Goal: Task Accomplishment & Management: Use online tool/utility

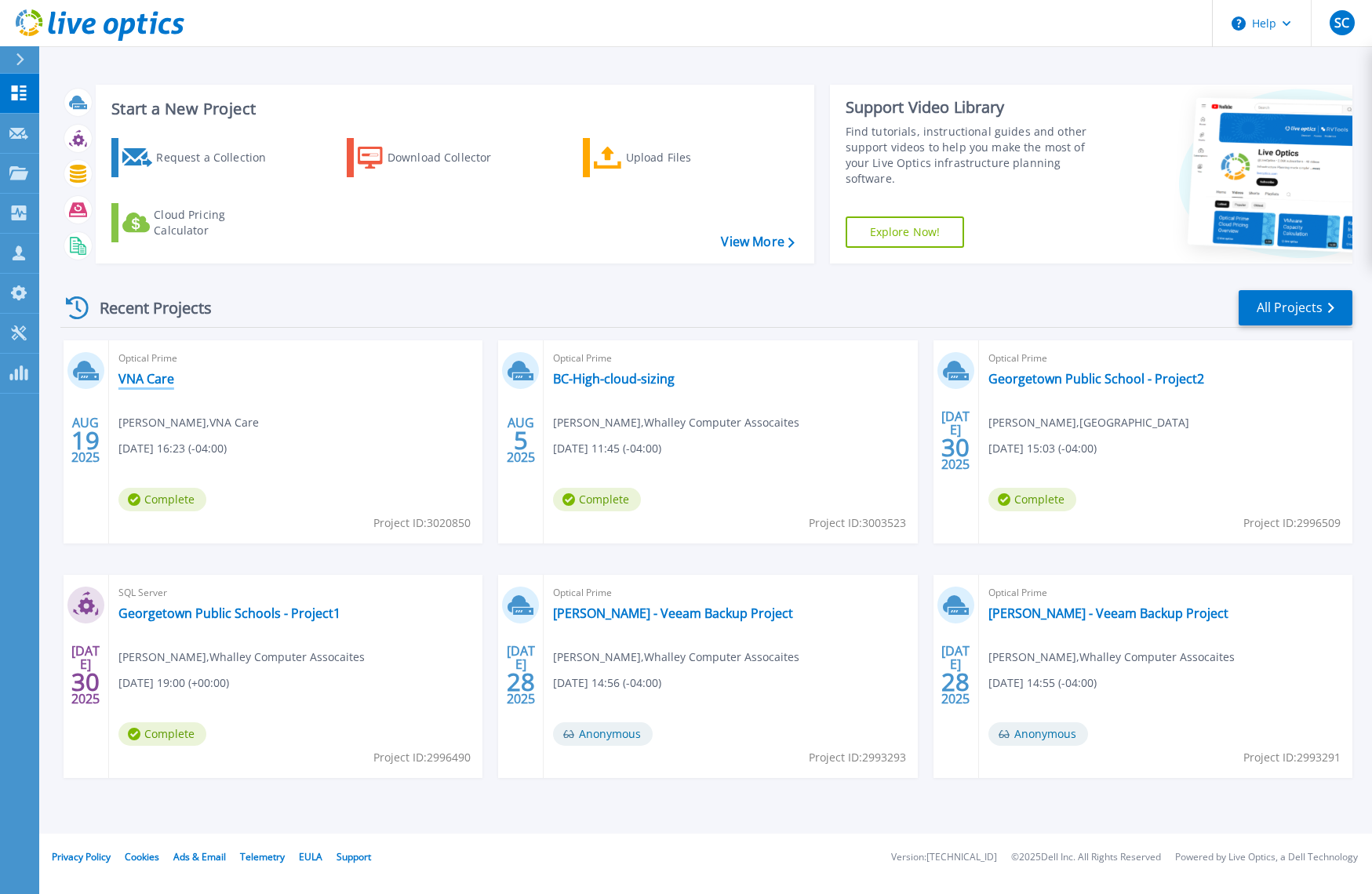
click at [148, 380] on link "VNA Care" at bounding box center [146, 379] width 56 height 16
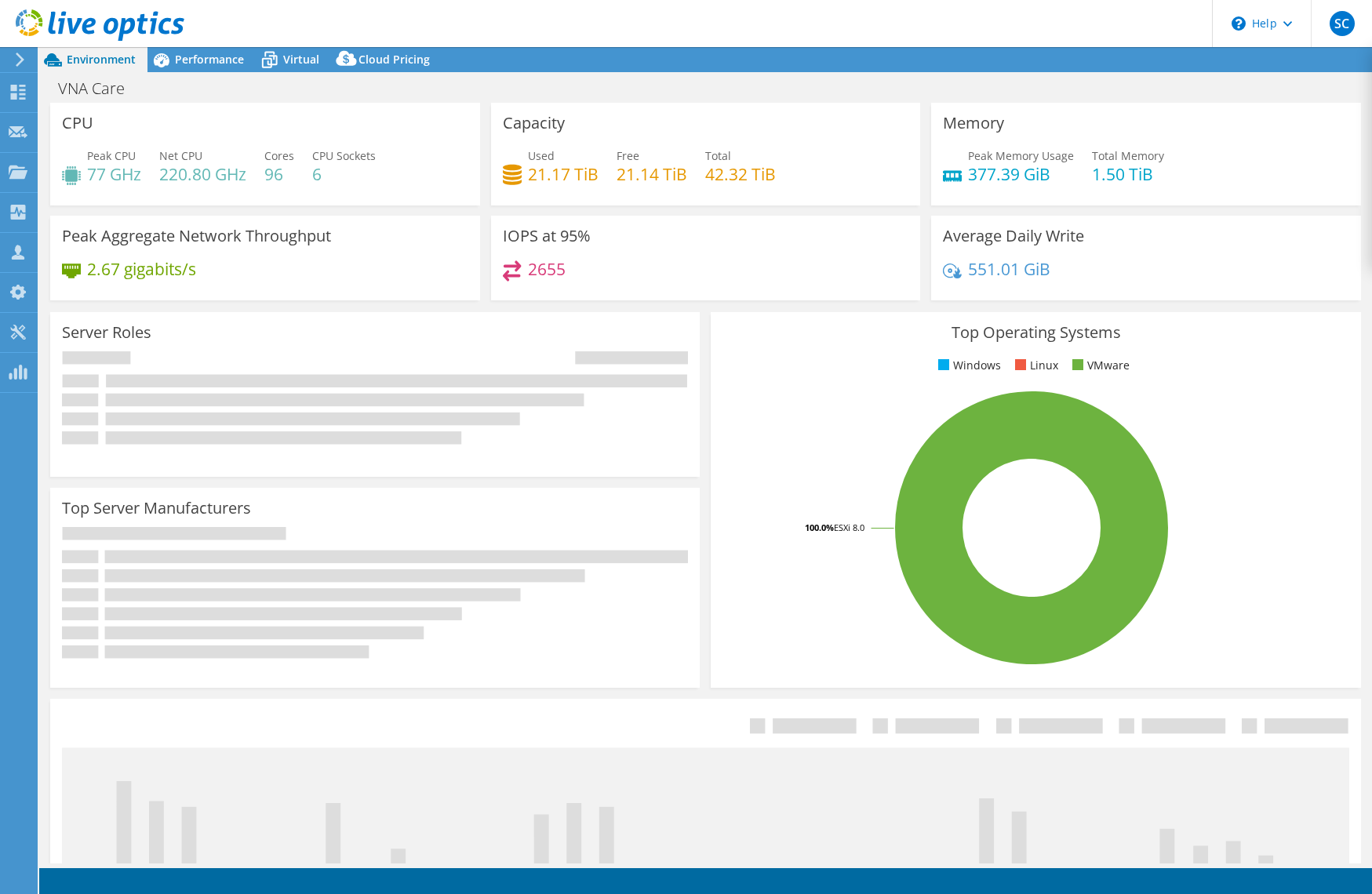
select select "USEast"
select select "USD"
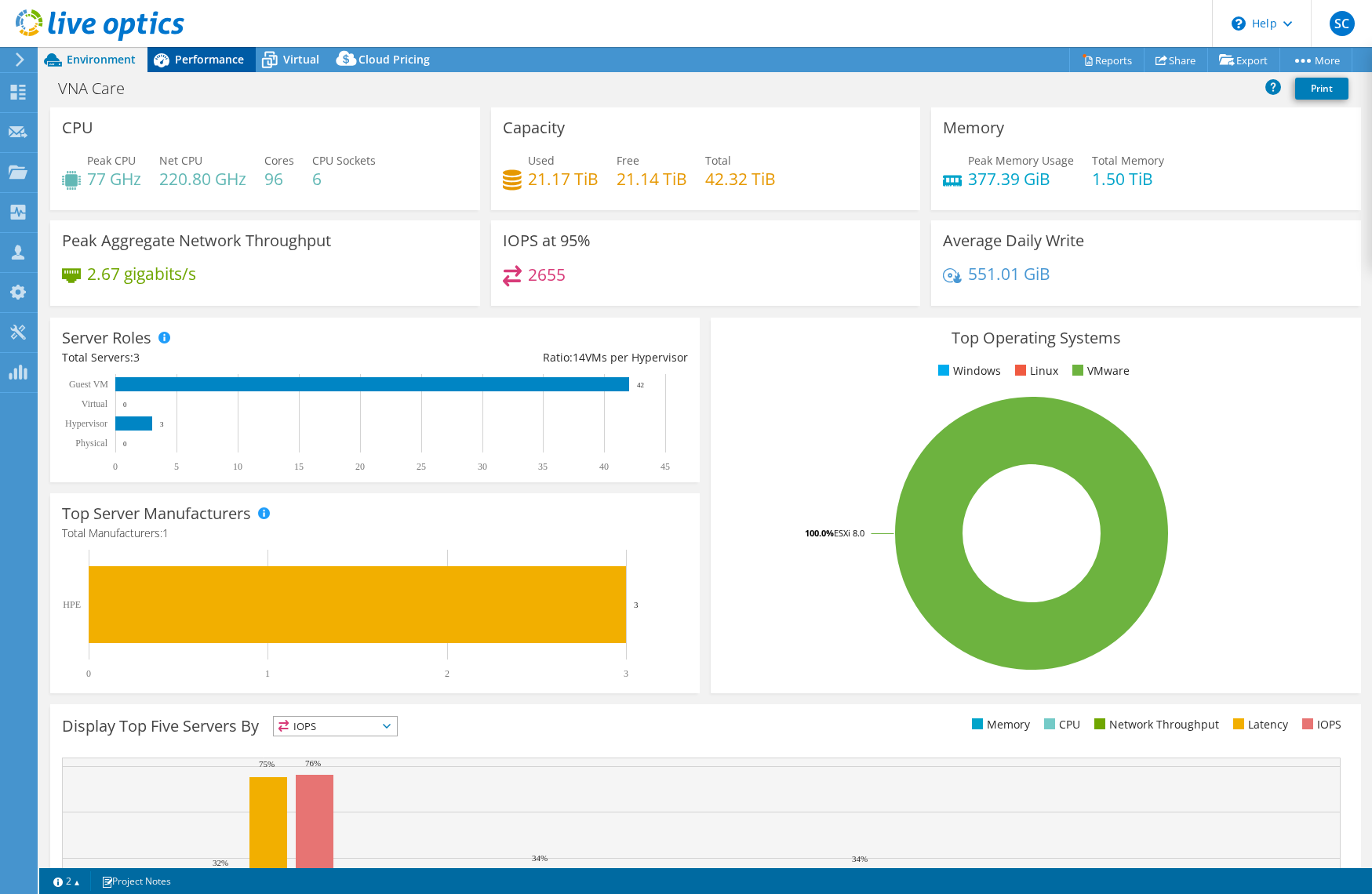
click at [213, 66] on div "Performance" at bounding box center [202, 59] width 108 height 25
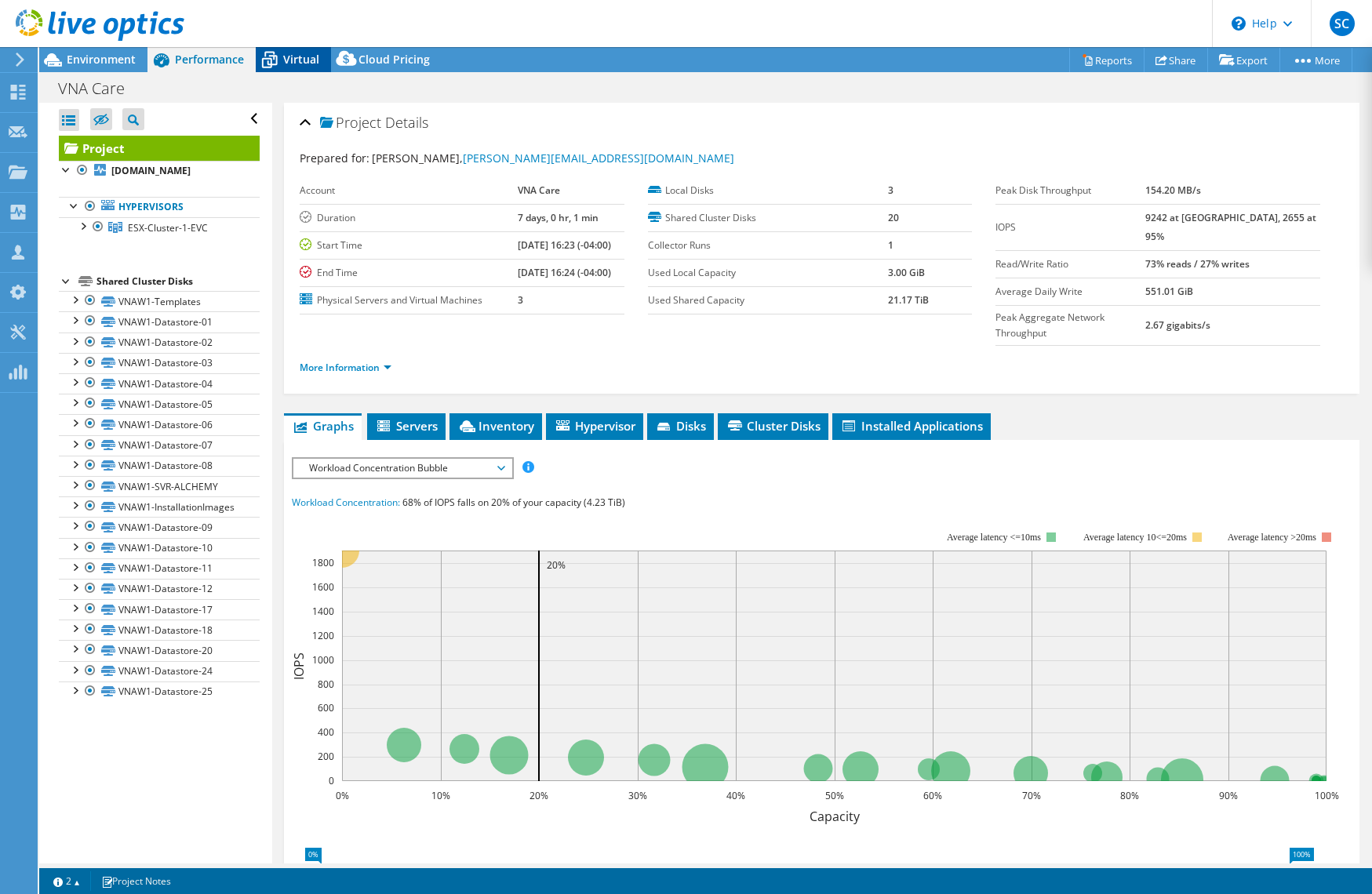
click at [288, 52] on span "Virtual" at bounding box center [301, 59] width 36 height 15
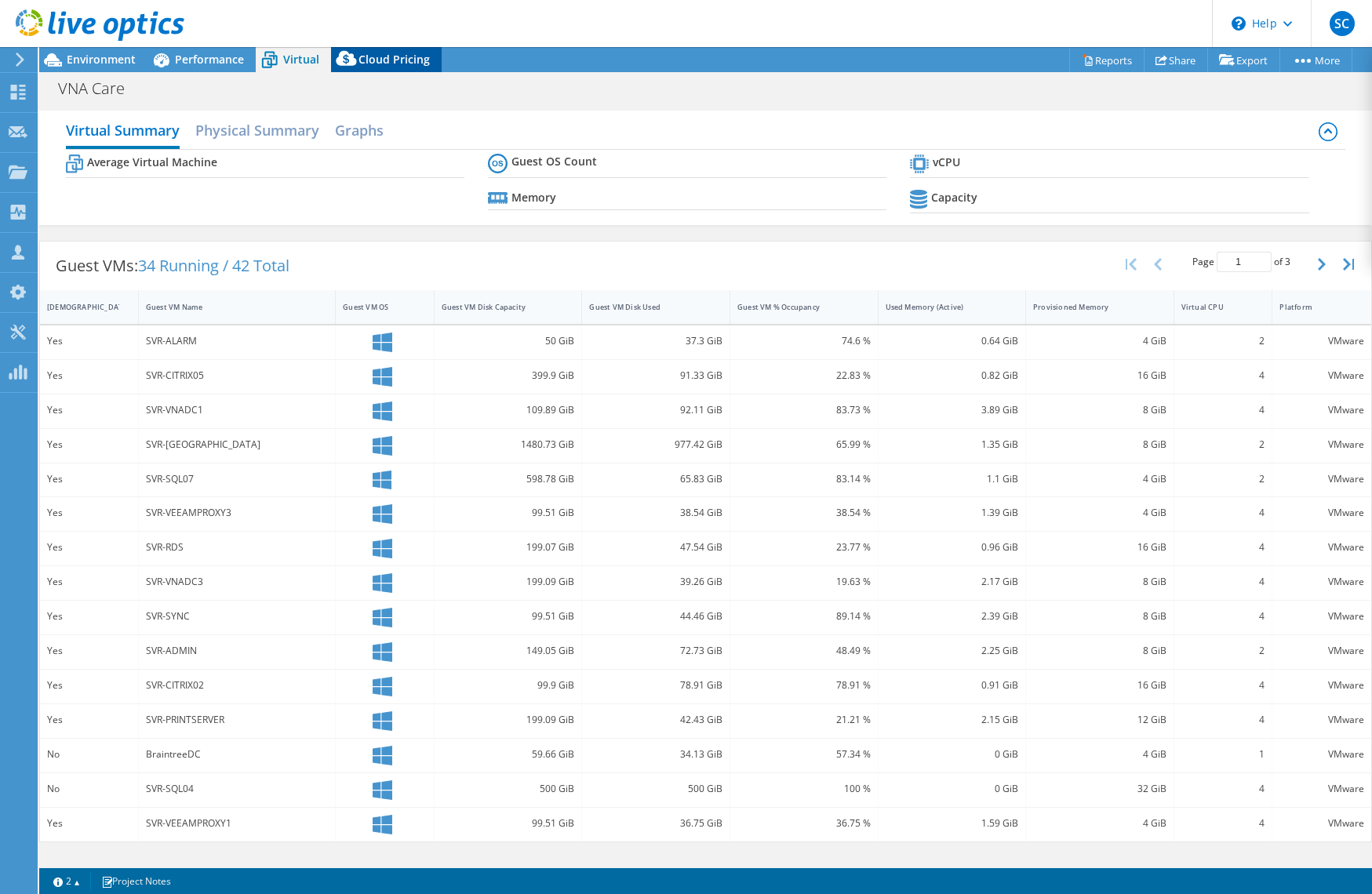
click at [374, 57] on span "Cloud Pricing" at bounding box center [395, 59] width 72 height 15
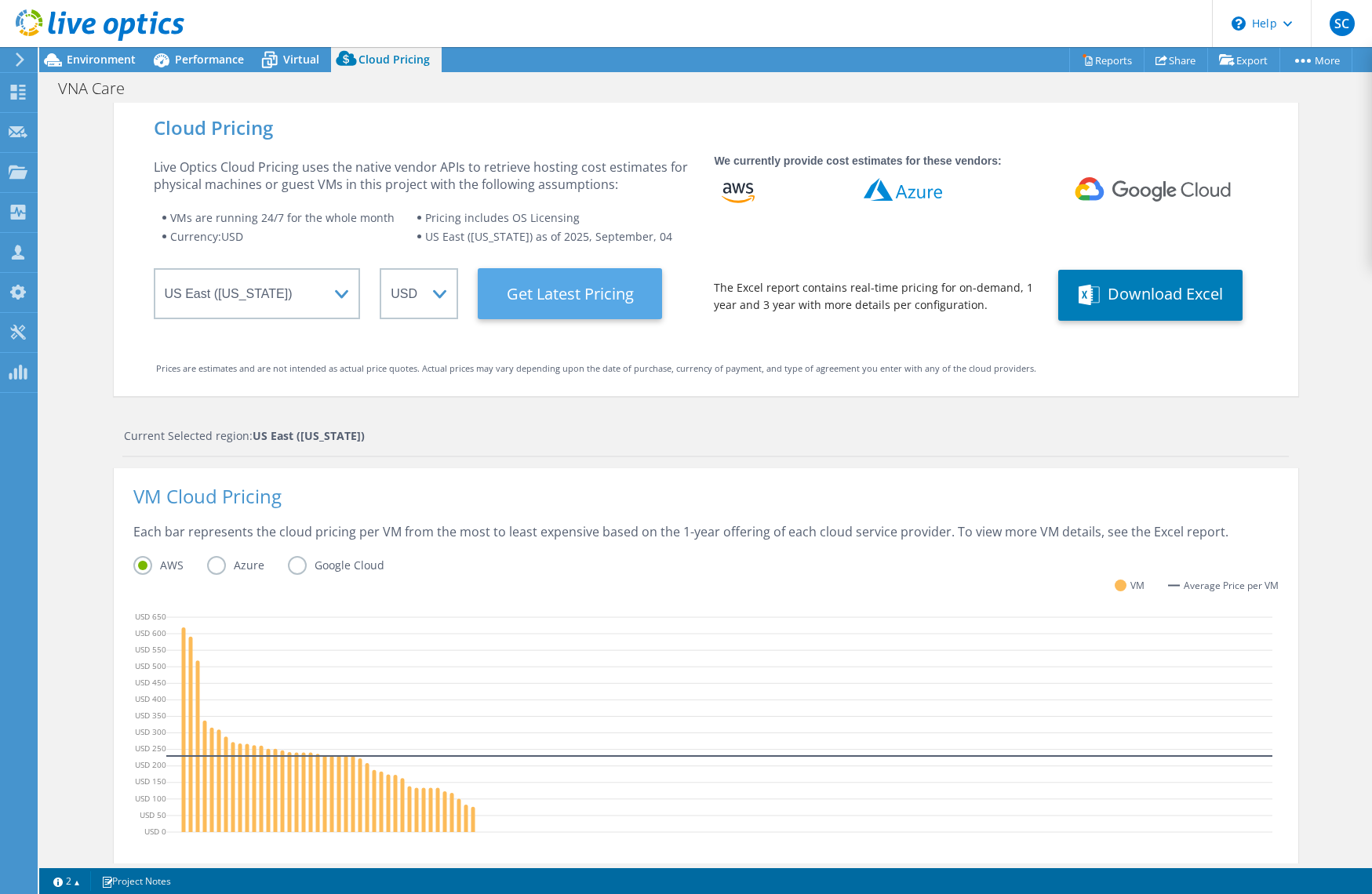
click at [582, 298] on Latest "Get Latest Pricing" at bounding box center [570, 294] width 185 height 51
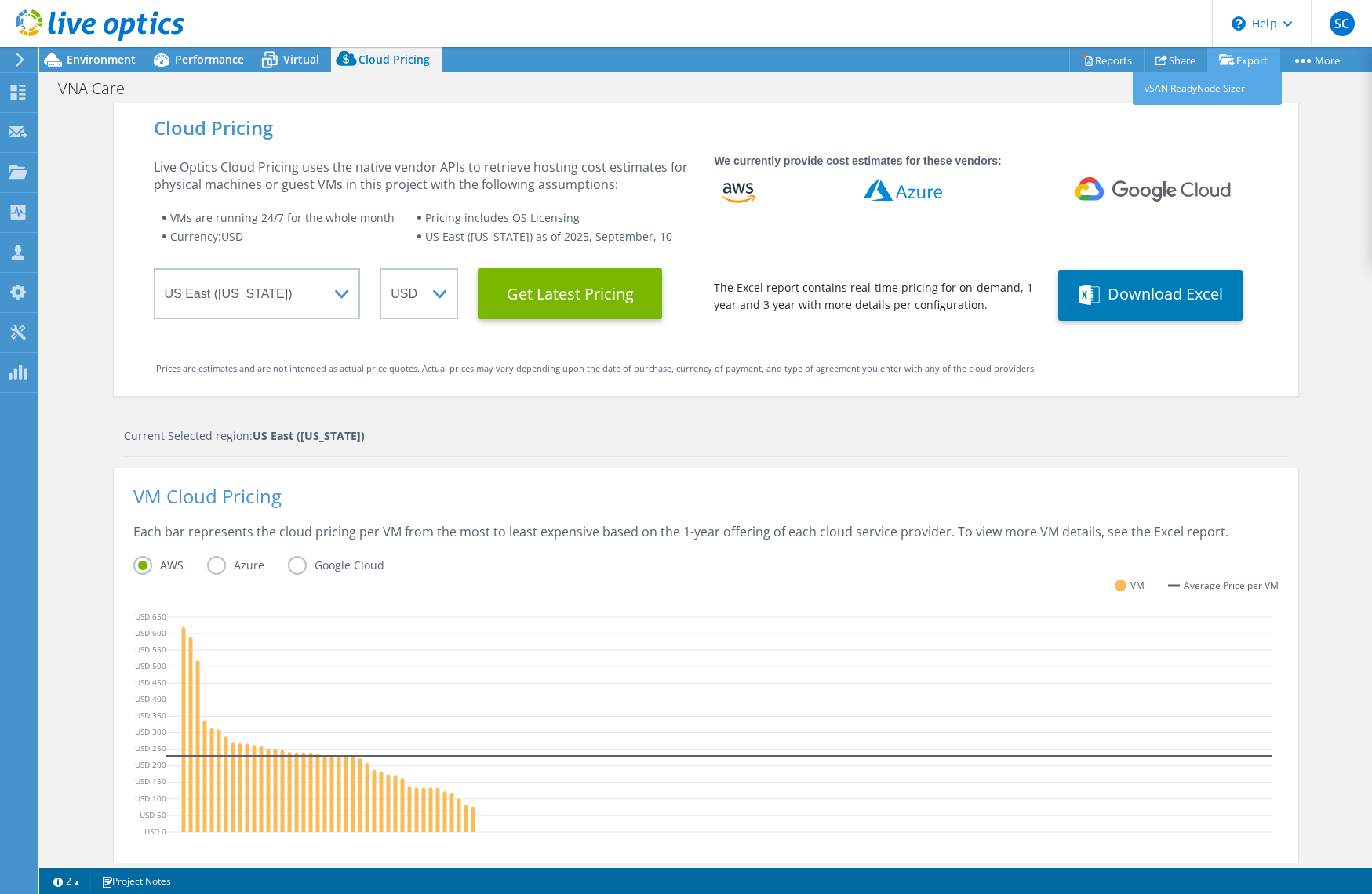
click at [1244, 59] on link "Export" at bounding box center [1243, 60] width 73 height 24
click at [287, 61] on span "Virtual" at bounding box center [301, 59] width 36 height 15
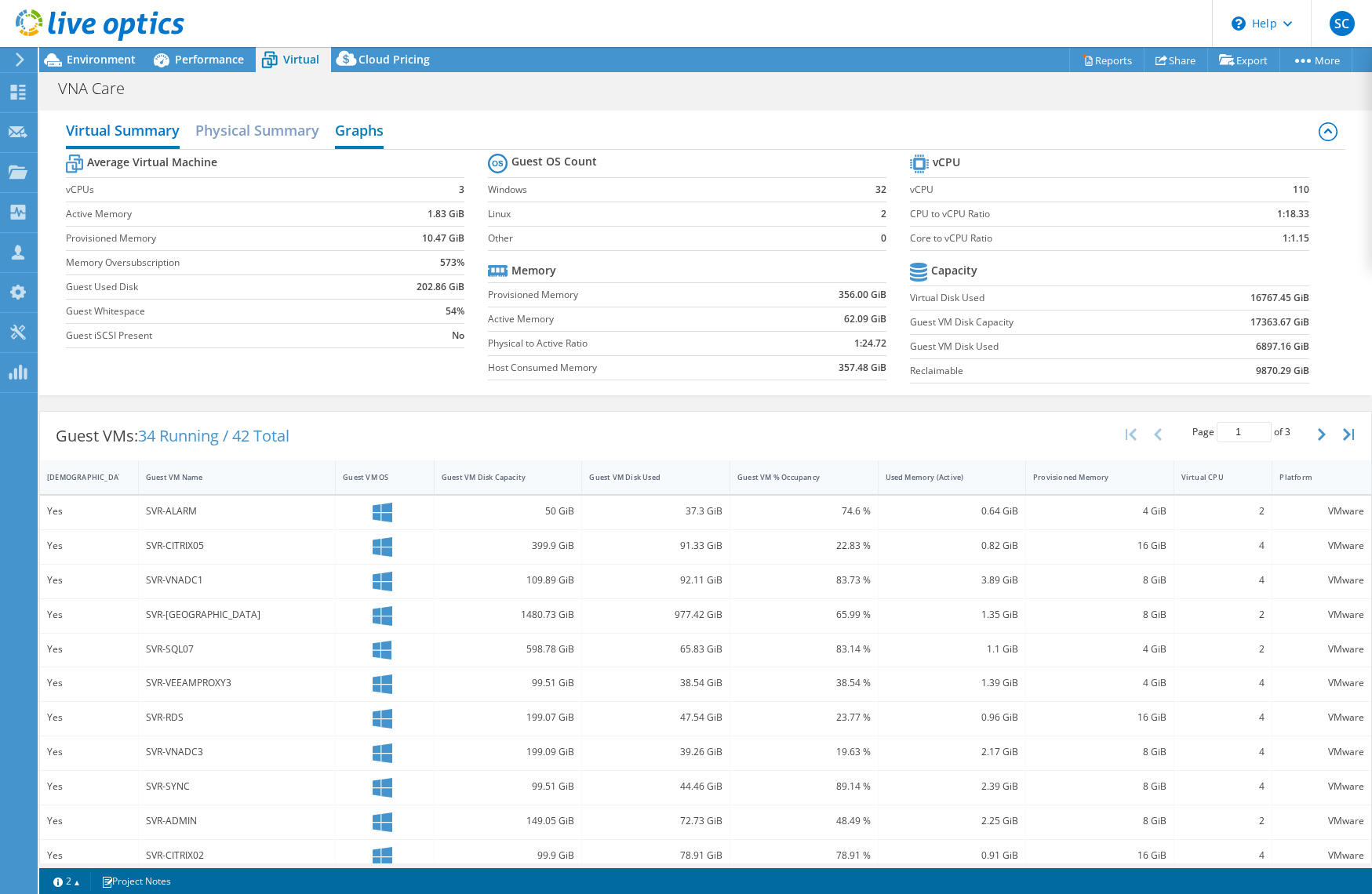
click at [345, 134] on h2 "Graphs" at bounding box center [360, 131] width 49 height 34
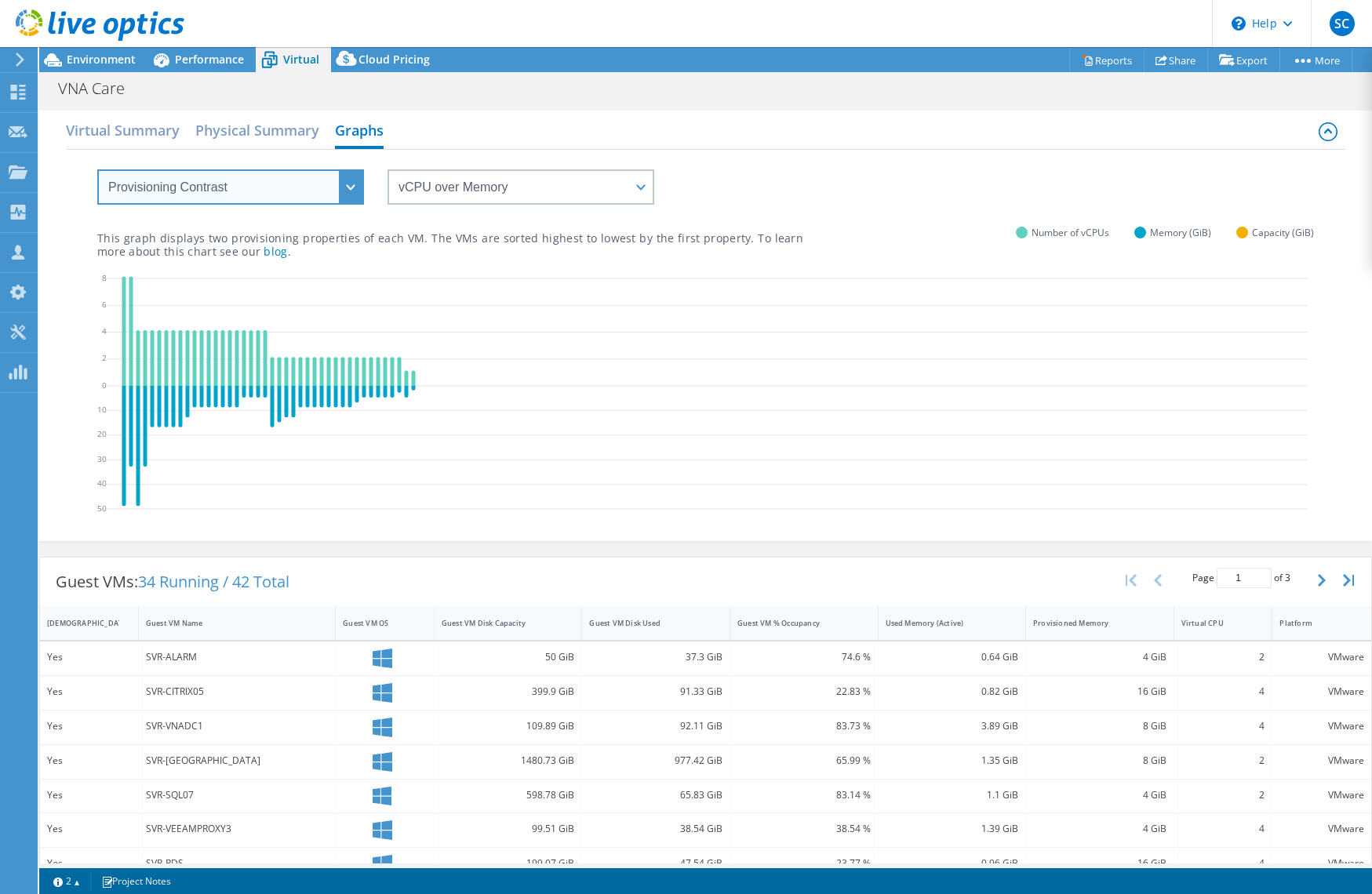
select select "Over Provisioning"
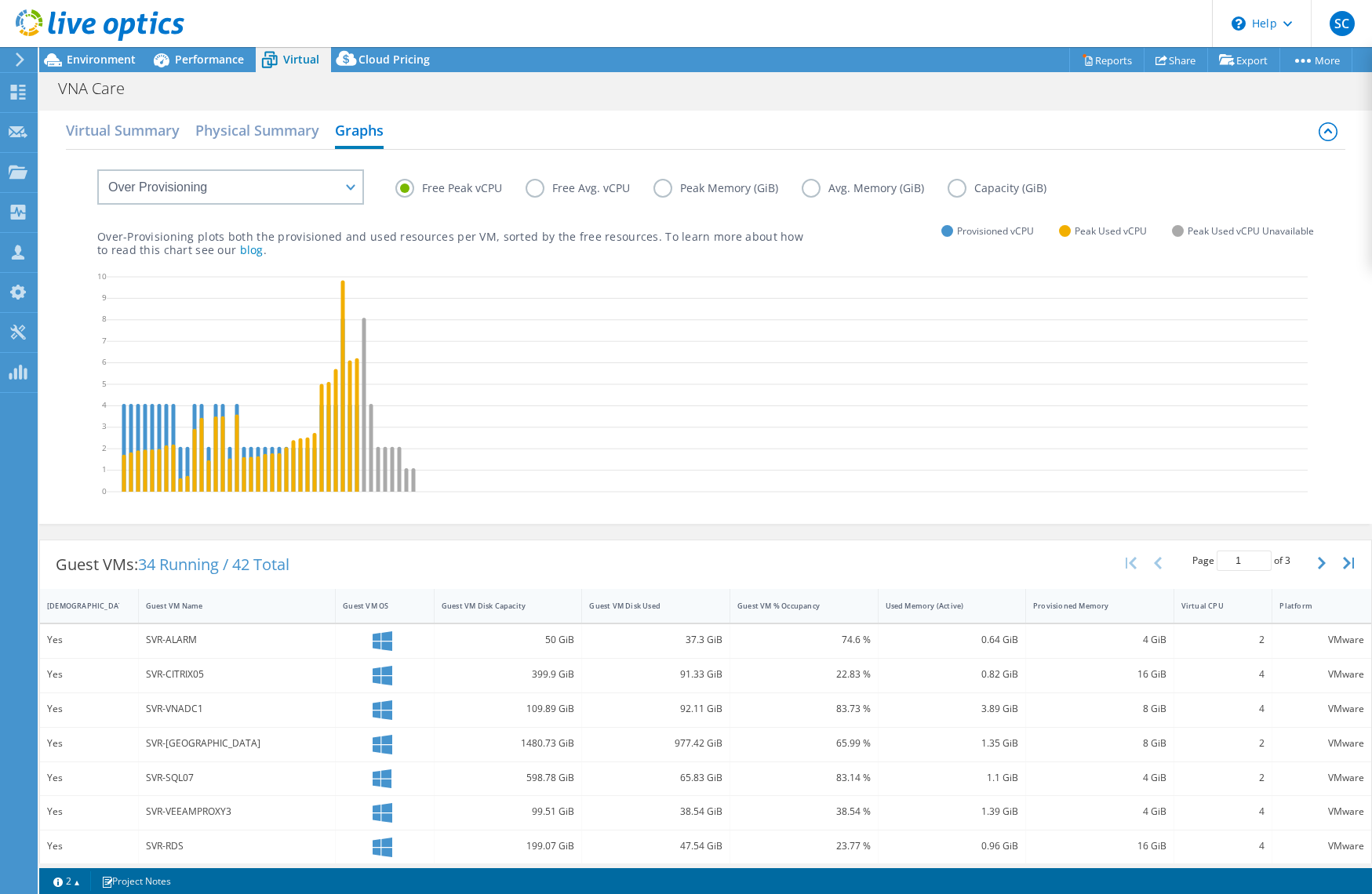
click at [538, 191] on label "Free Avg. vCPU" at bounding box center [590, 188] width 128 height 19
click at [0, 0] on input "Free Avg. vCPU" at bounding box center [0, 0] width 0 height 0
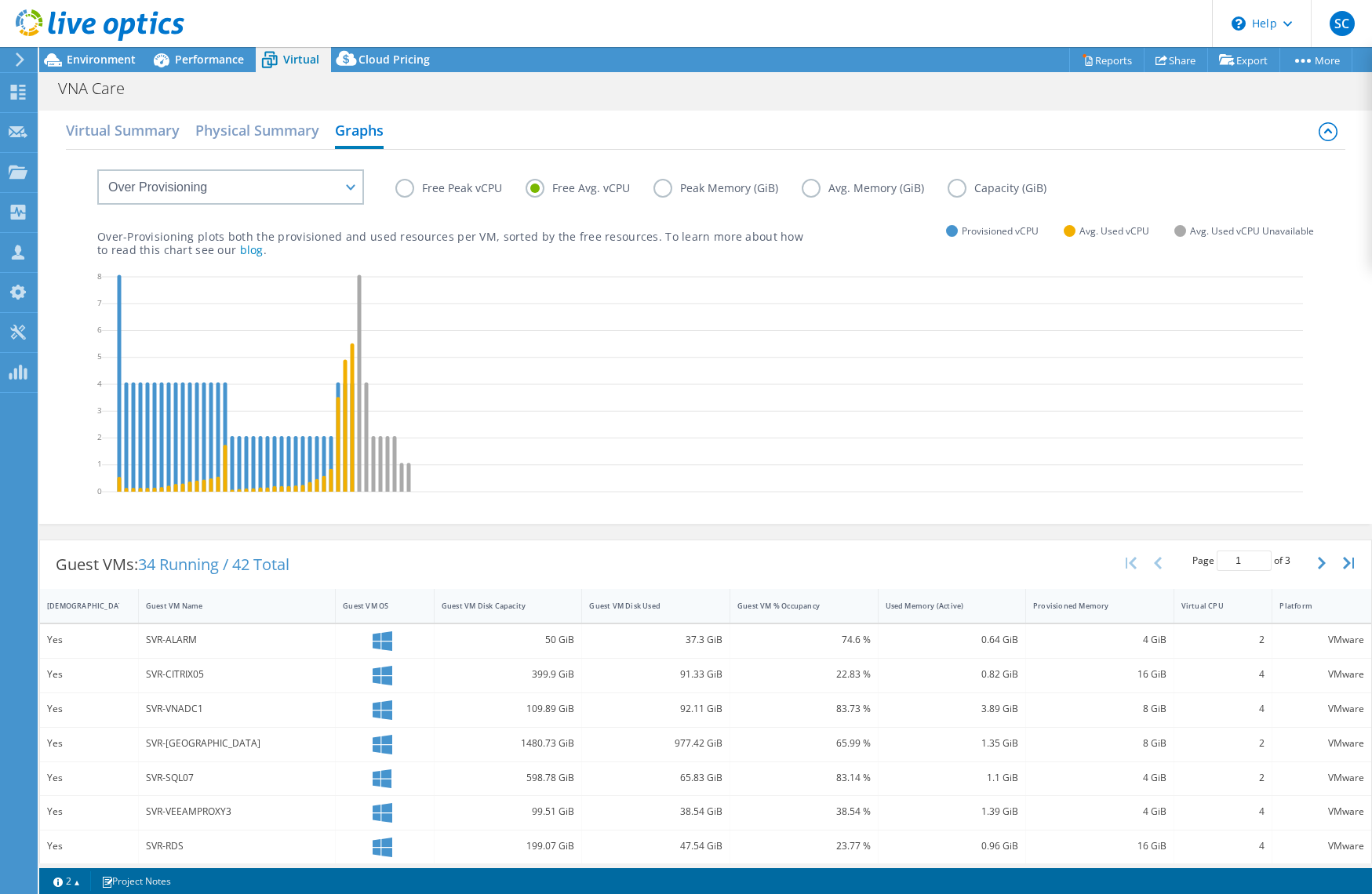
click at [406, 191] on label "Free Peak vCPU" at bounding box center [460, 188] width 130 height 19
click at [0, 0] on input "Free Peak vCPU" at bounding box center [0, 0] width 0 height 0
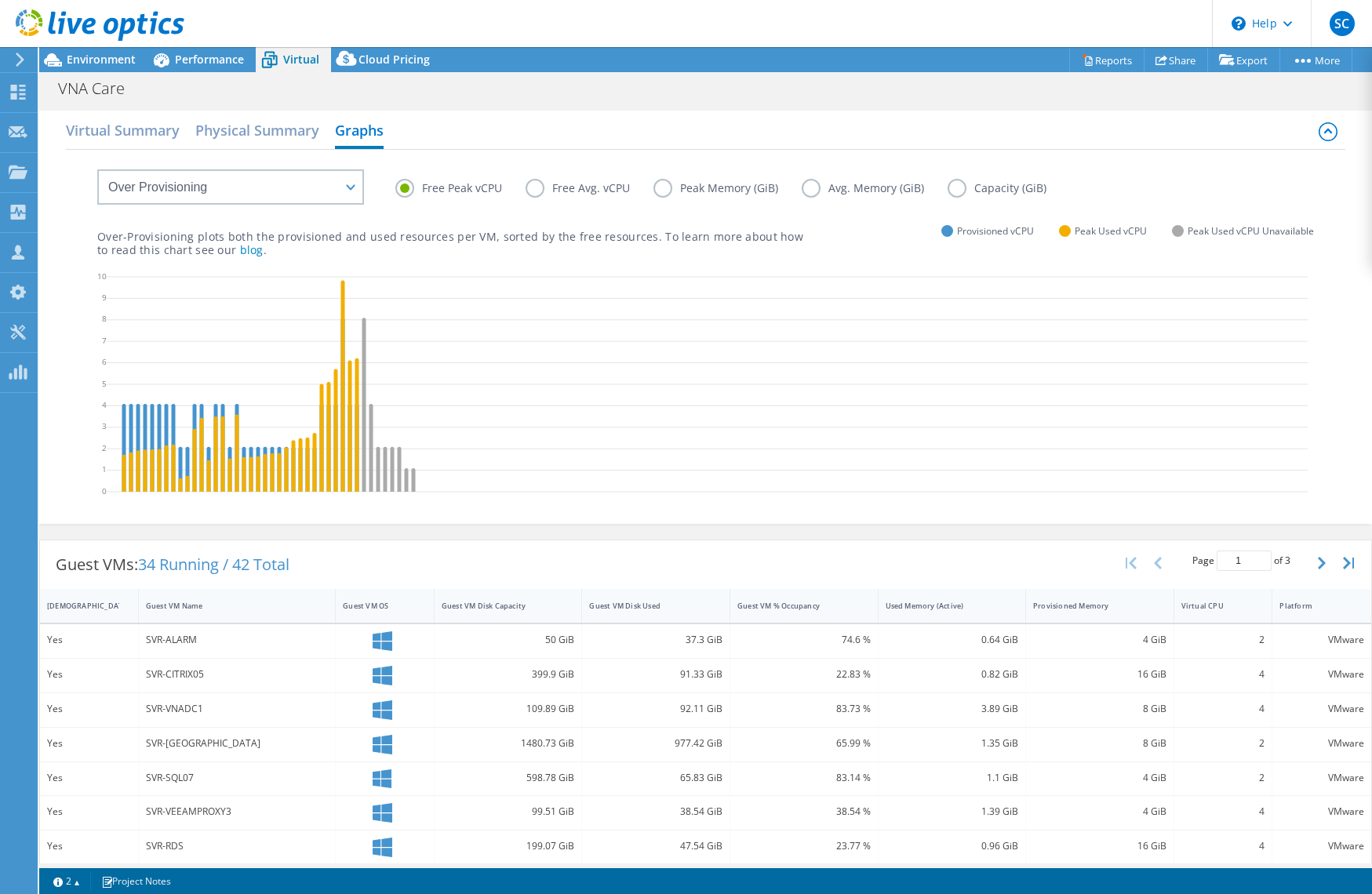
click at [535, 185] on label "Free Avg. vCPU" at bounding box center [590, 188] width 128 height 19
click at [0, 0] on input "Free Avg. vCPU" at bounding box center [0, 0] width 0 height 0
